Goal: Task Accomplishment & Management: Manage account settings

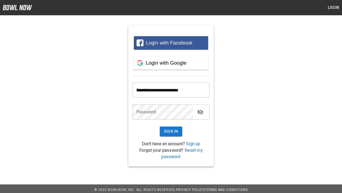
type input "**********"
click at [171, 131] on button "Sign In" at bounding box center [171, 131] width 23 height 10
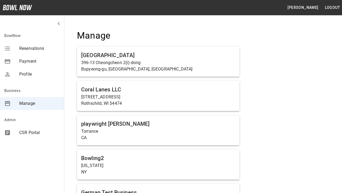
click at [32, 103] on span "Manage" at bounding box center [39, 103] width 41 height 6
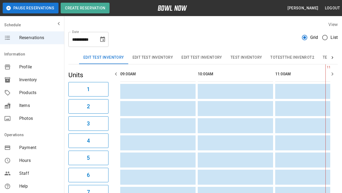
click at [32, 67] on span "Profile" at bounding box center [39, 67] width 41 height 6
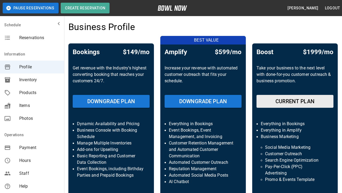
click at [32, 80] on span "Inventory" at bounding box center [39, 79] width 41 height 6
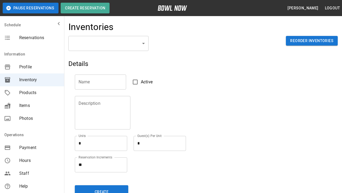
click at [32, 93] on span "Products" at bounding box center [39, 92] width 41 height 6
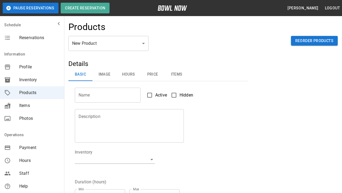
click at [32, 105] on span "Items" at bounding box center [39, 105] width 41 height 6
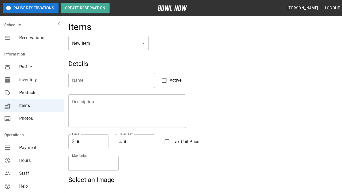
click at [32, 118] on span "Photos" at bounding box center [39, 118] width 41 height 6
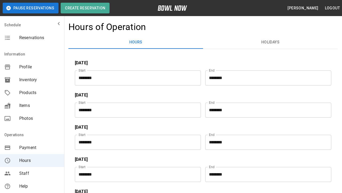
click at [32, 173] on span "Staff" at bounding box center [39, 173] width 41 height 6
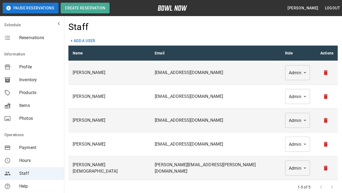
click at [32, 186] on span "Help" at bounding box center [39, 186] width 41 height 6
